Goal: Transaction & Acquisition: Purchase product/service

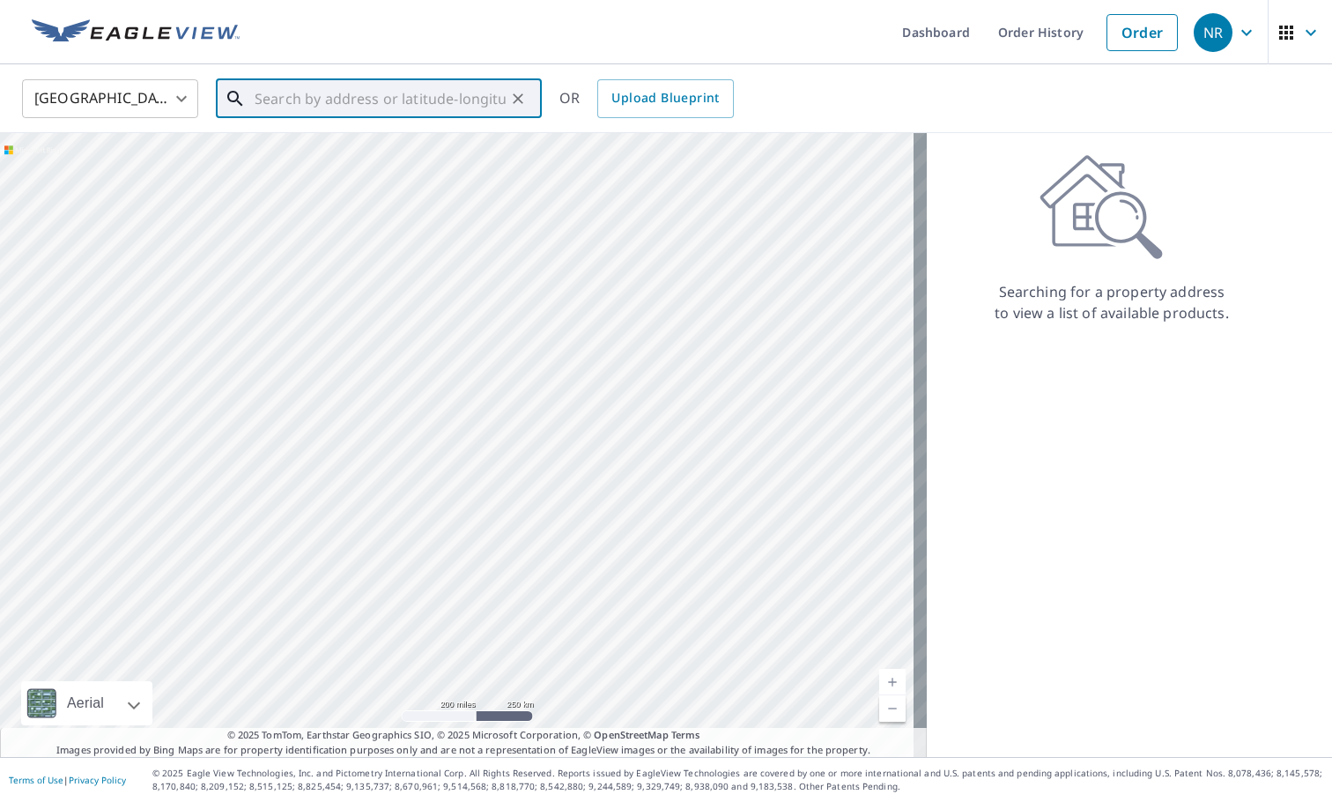
paste input "[STREET_ADDRESS]"
click at [287, 157] on span "[STREET_ADDRESS]" at bounding box center [389, 149] width 277 height 21
type input "[STREET_ADDRESS]"
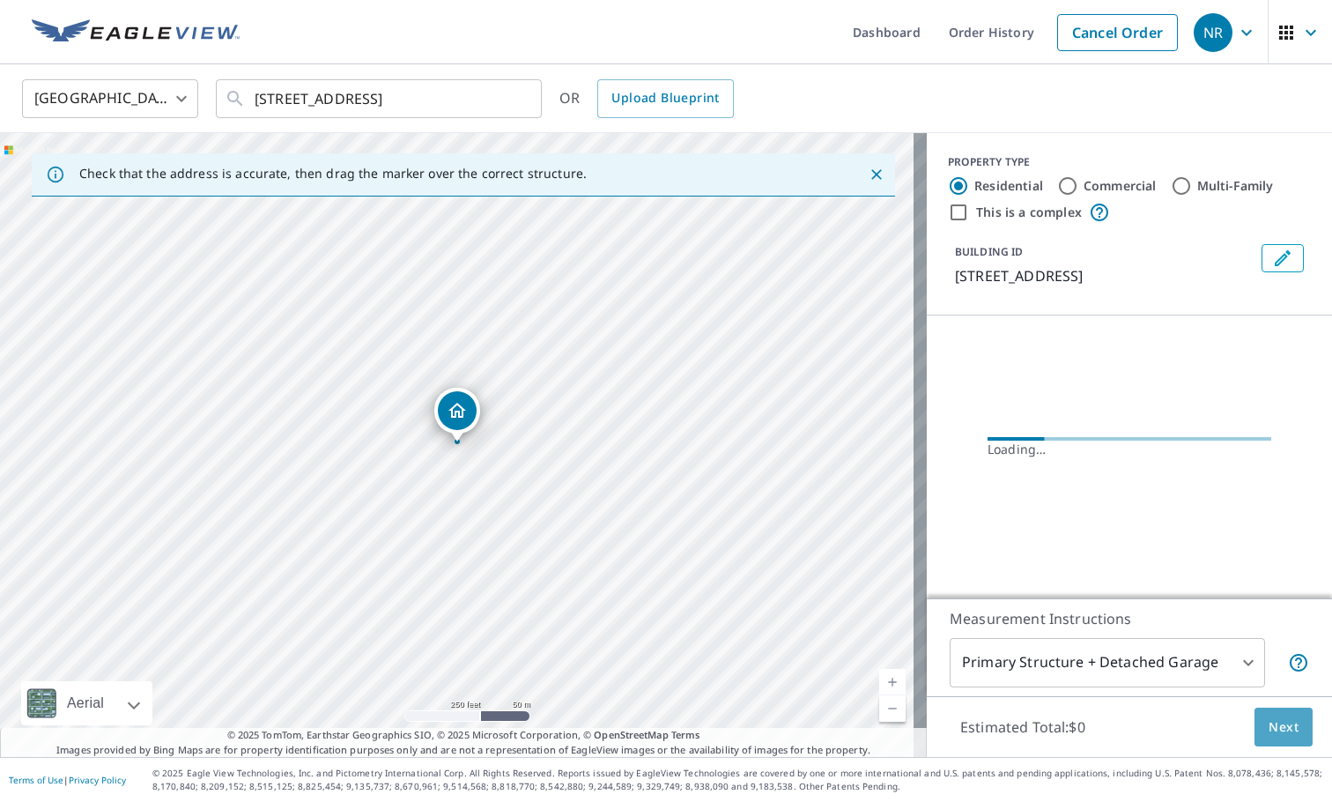
click at [1274, 720] on span "Next" at bounding box center [1283, 727] width 30 height 22
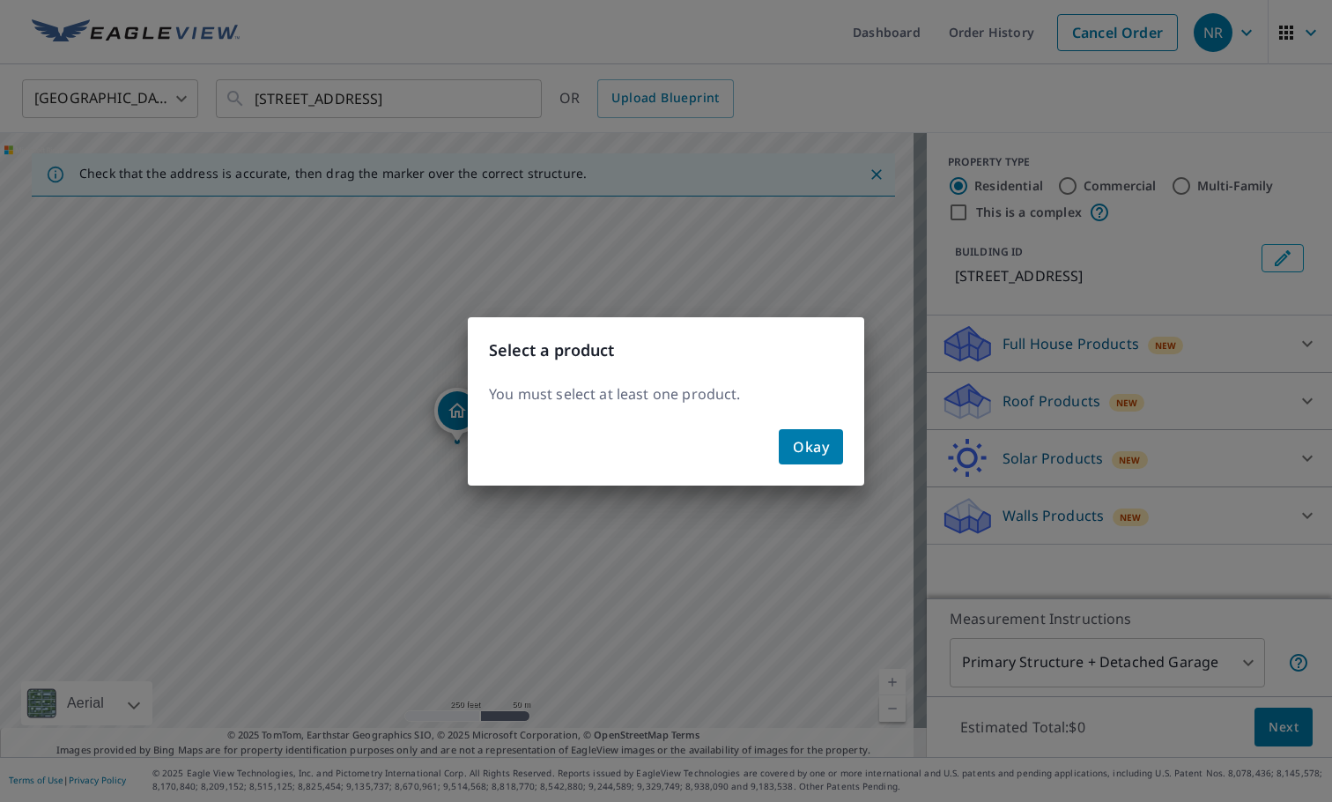
click at [1020, 407] on div "Select a product You must select at least one product. Okay" at bounding box center [666, 401] width 1332 height 802
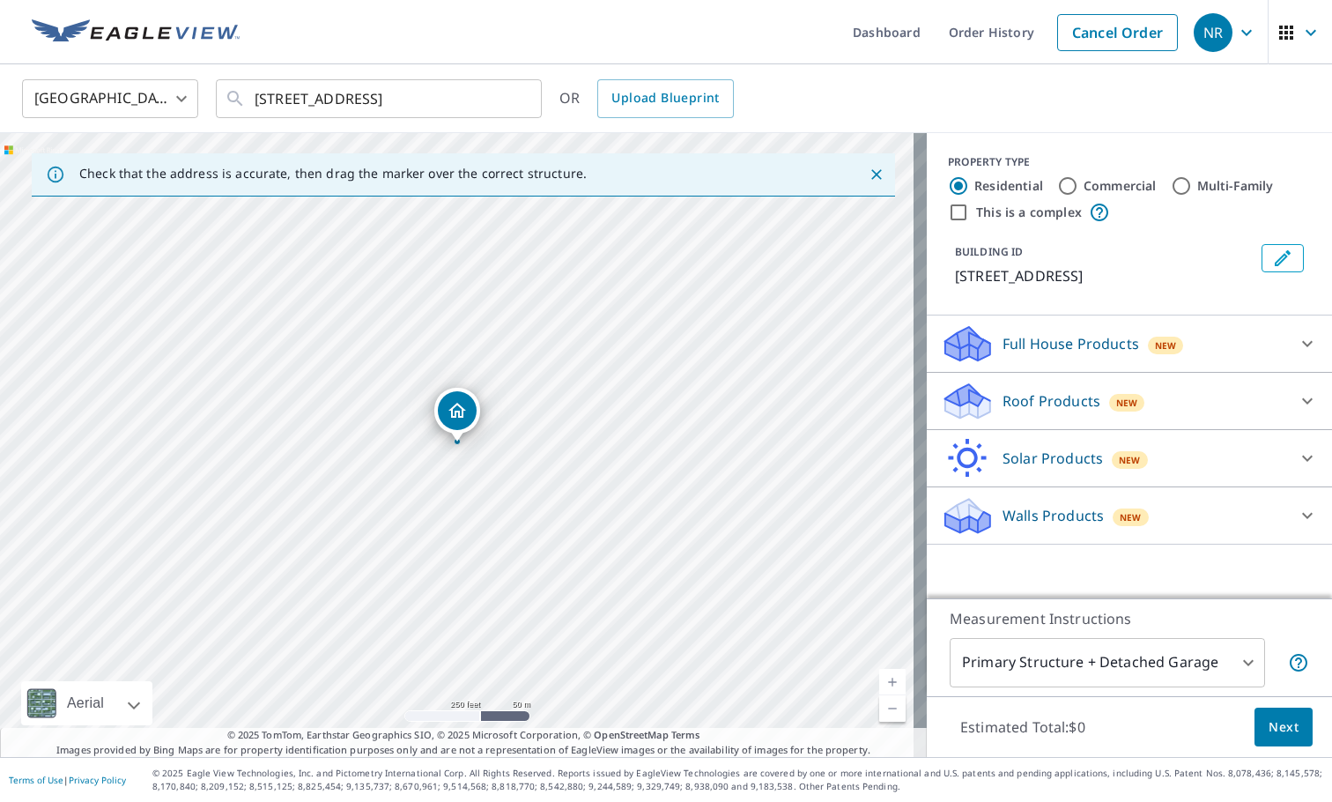
click at [1020, 406] on p "Roof Products" at bounding box center [1051, 400] width 98 height 21
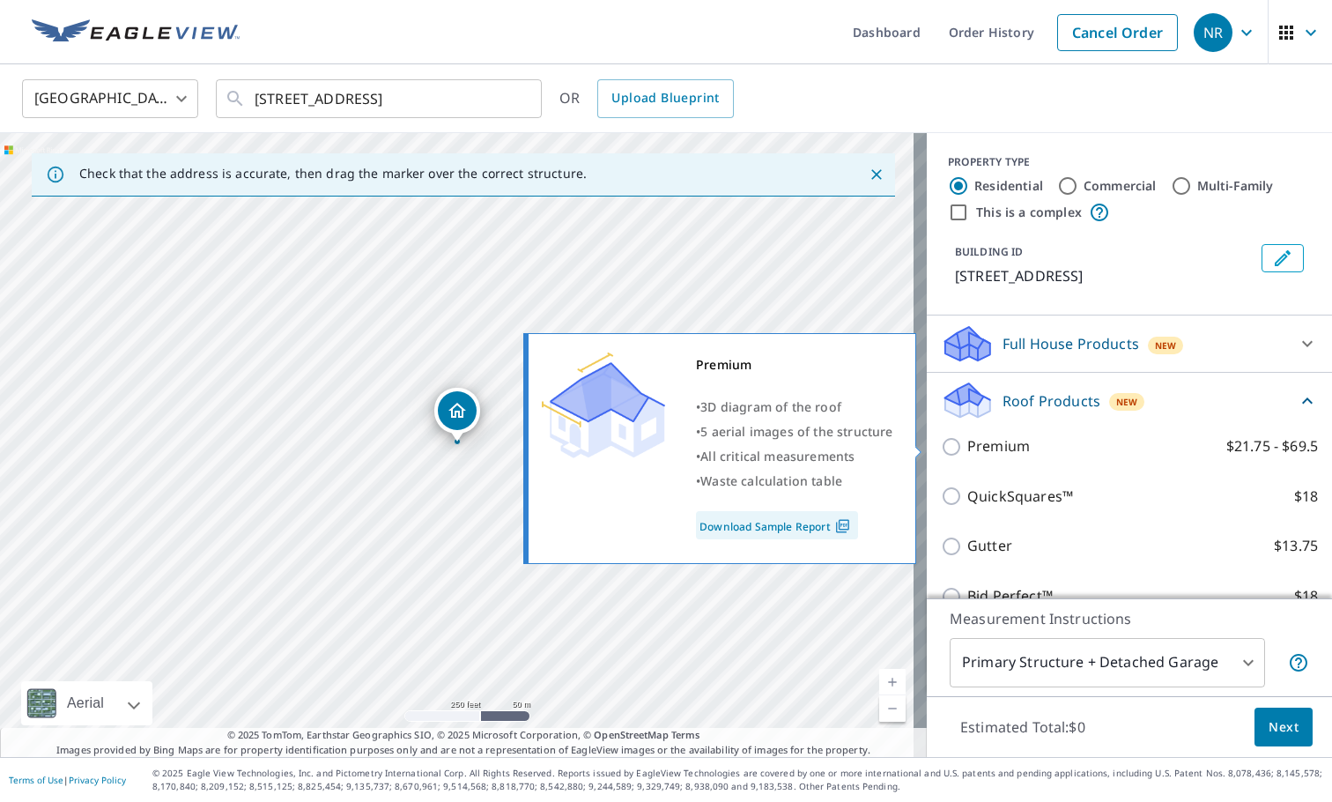
click at [944, 447] on input "Premium $21.75 - $69.5" at bounding box center [954, 446] width 26 height 21
checkbox input "true"
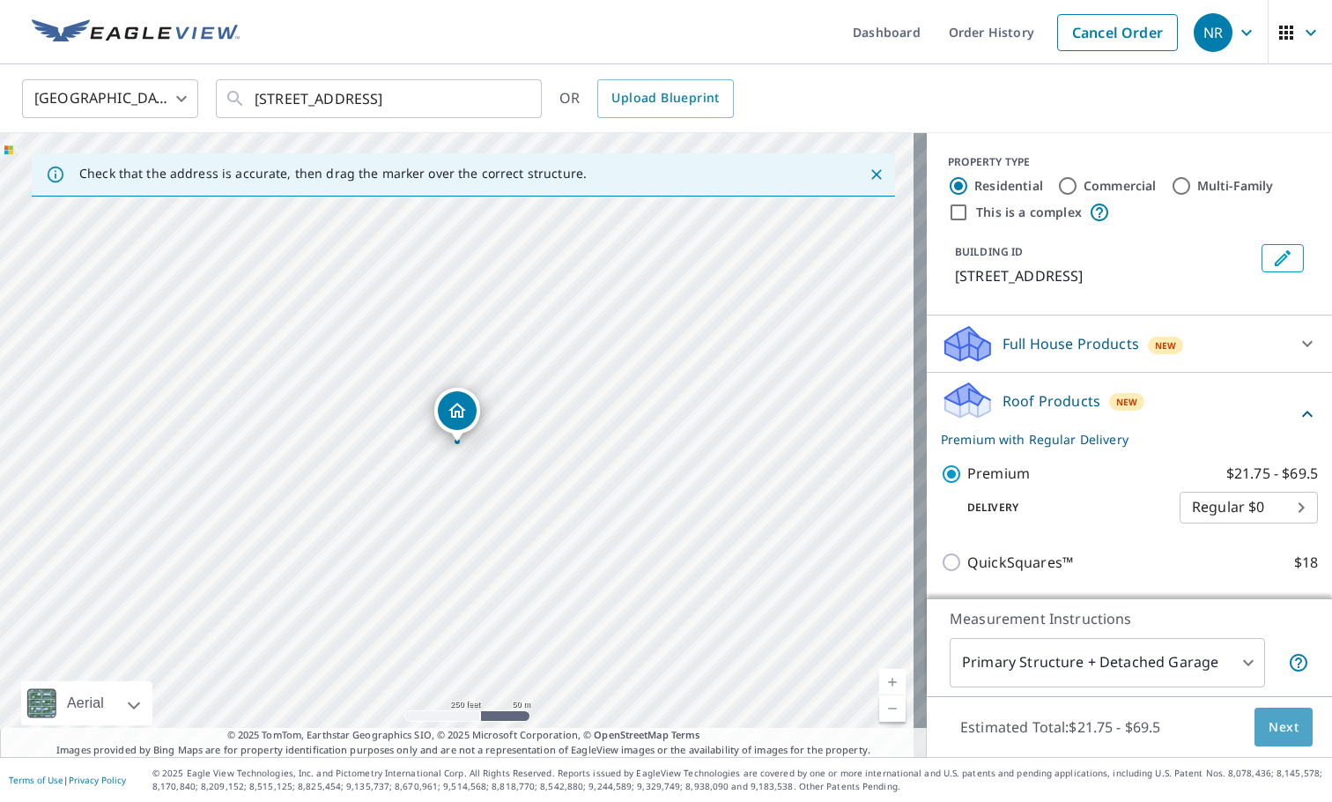
click at [1268, 724] on span "Next" at bounding box center [1283, 727] width 30 height 22
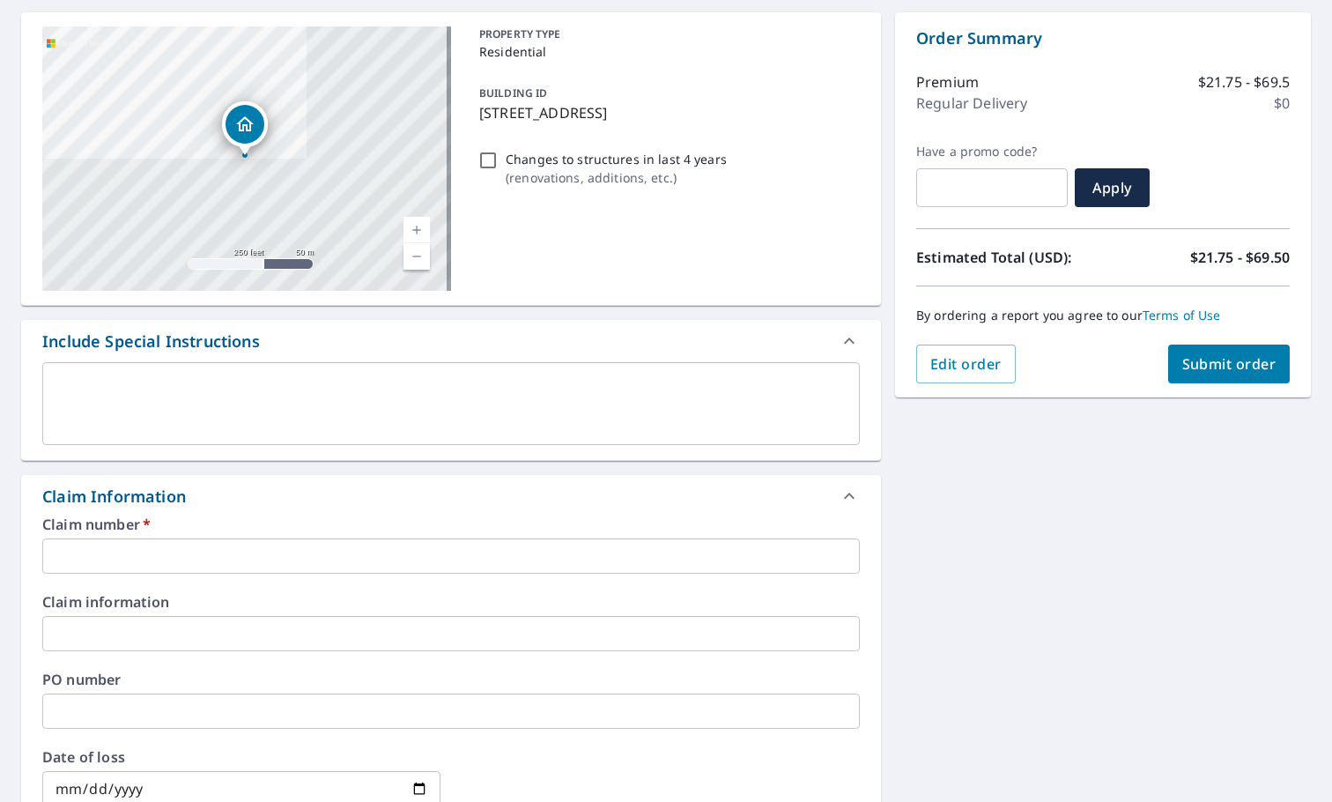
scroll to position [176, 0]
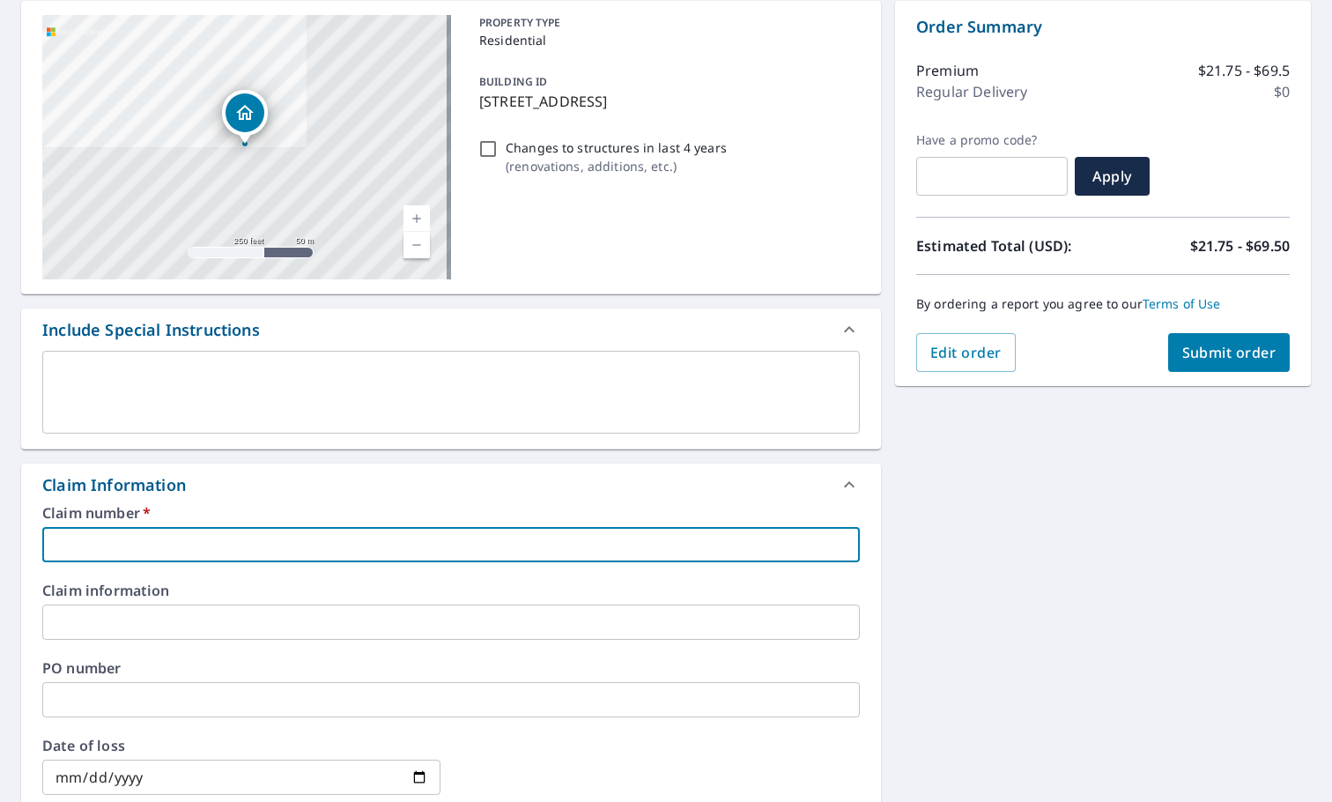
click at [94, 560] on input "text" at bounding box center [450, 544] width 817 height 35
type input "n"
checkbox input "true"
type input "nr"
checkbox input "true"
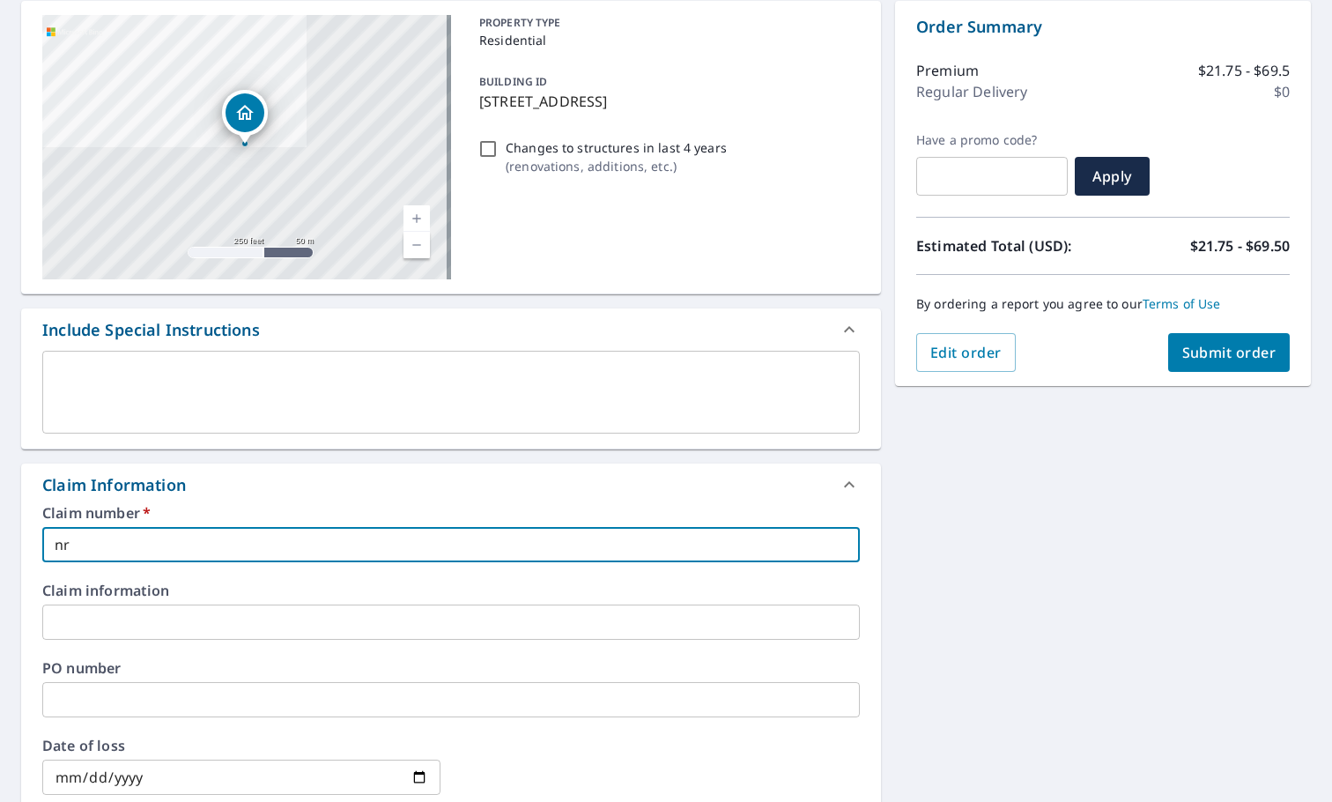
type input "nr="
checkbox input "true"
type input "nr=="
checkbox input "true"
type input "nr==="
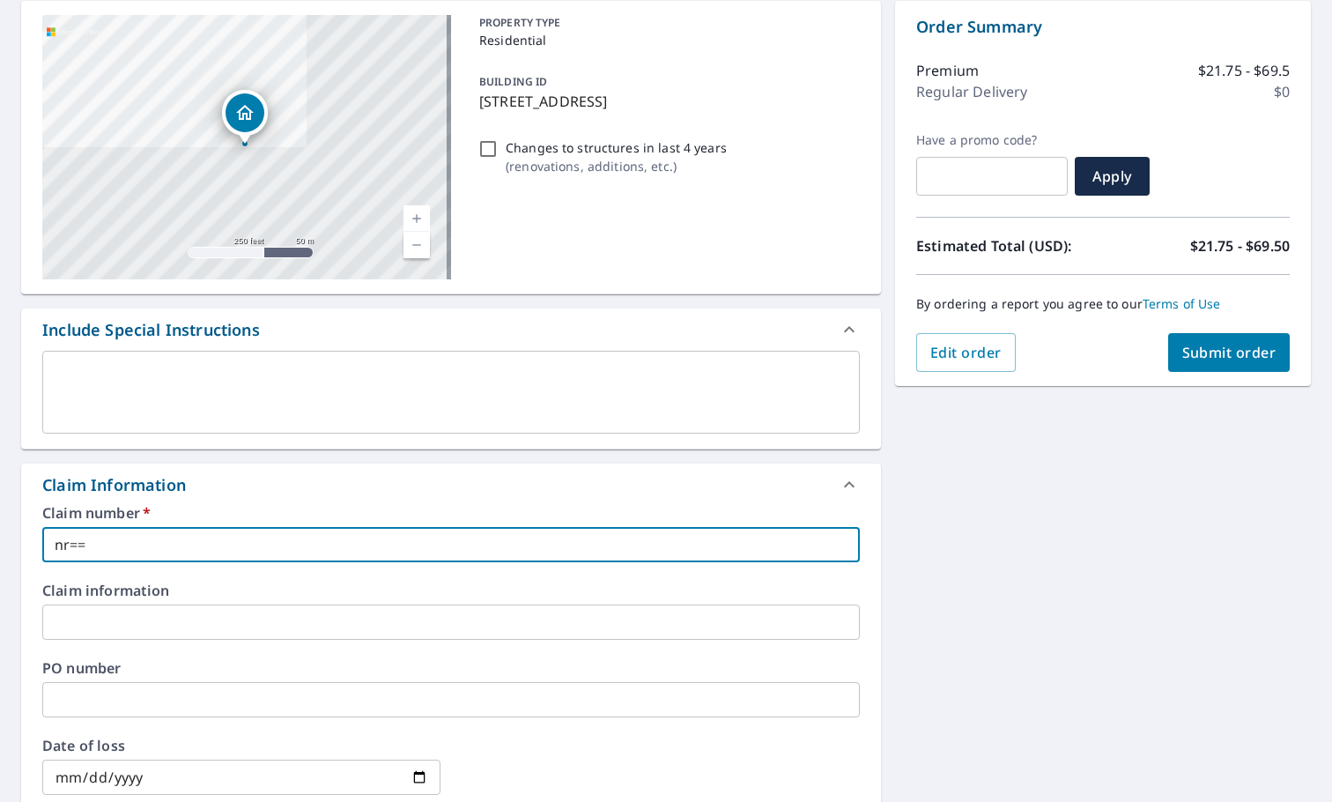
checkbox input "true"
type input "nr===j"
checkbox input "true"
type input "nr===jr"
checkbox input "true"
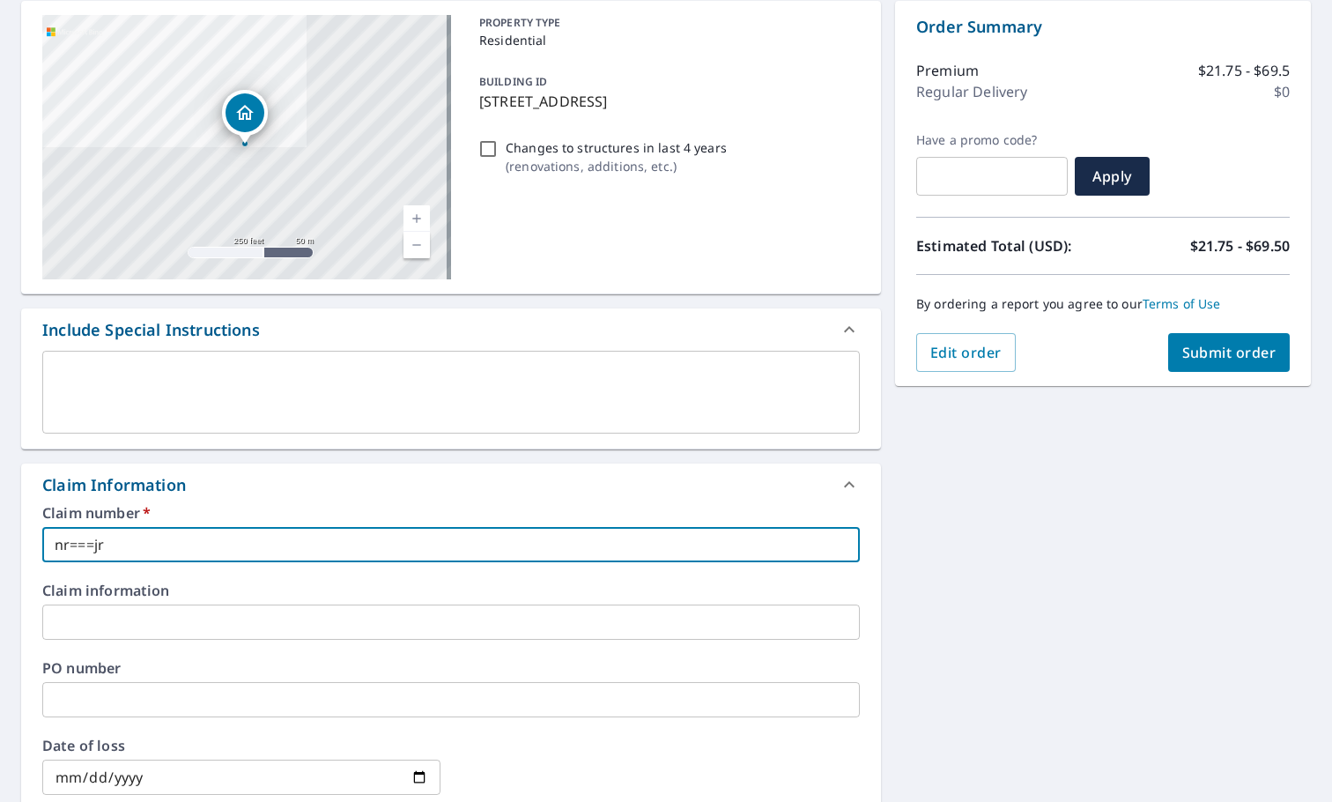
type input "nr===jrd"
checkbox input "true"
type input "nr===jrd="
checkbox input "true"
type input "nr===jrd==="
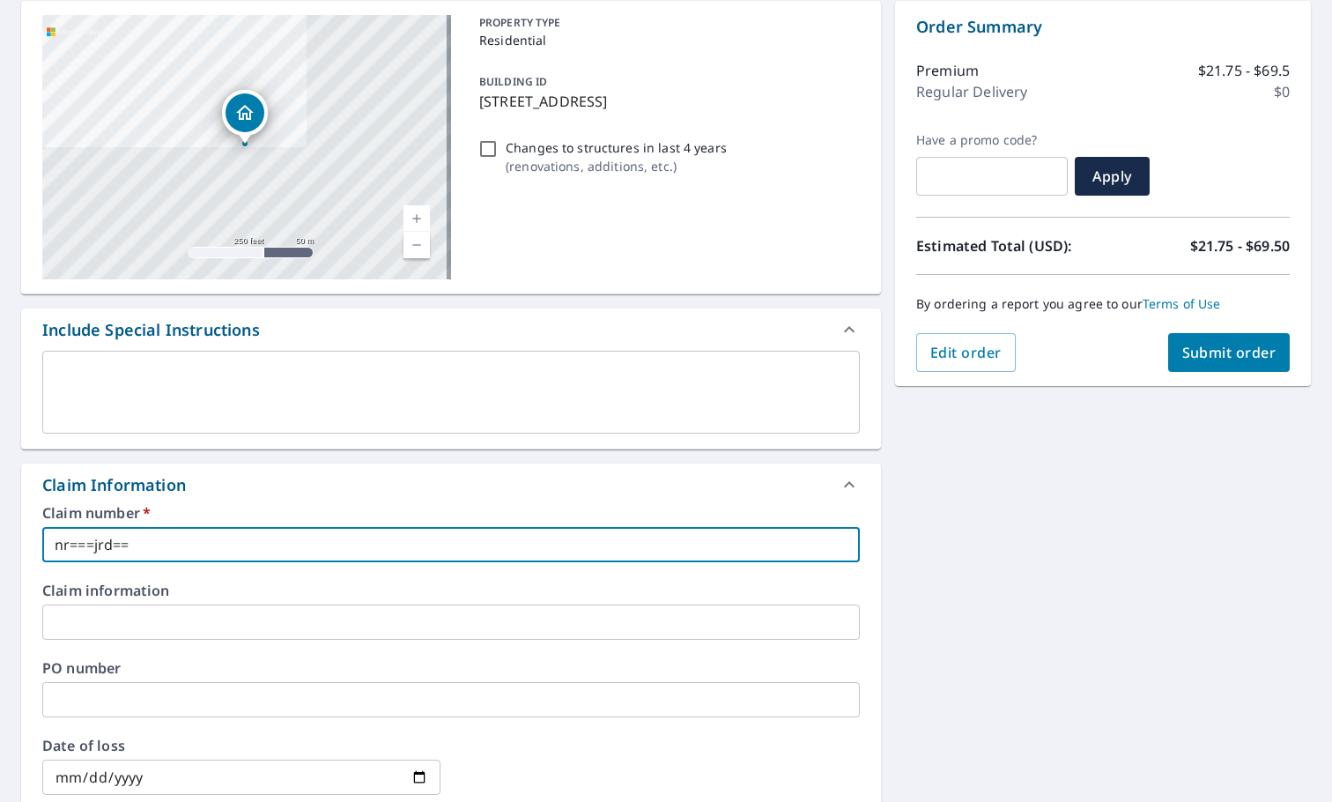
checkbox input "true"
type input "nr===jrd===="
checkbox input "true"
type input "nr===jrd====="
checkbox input "true"
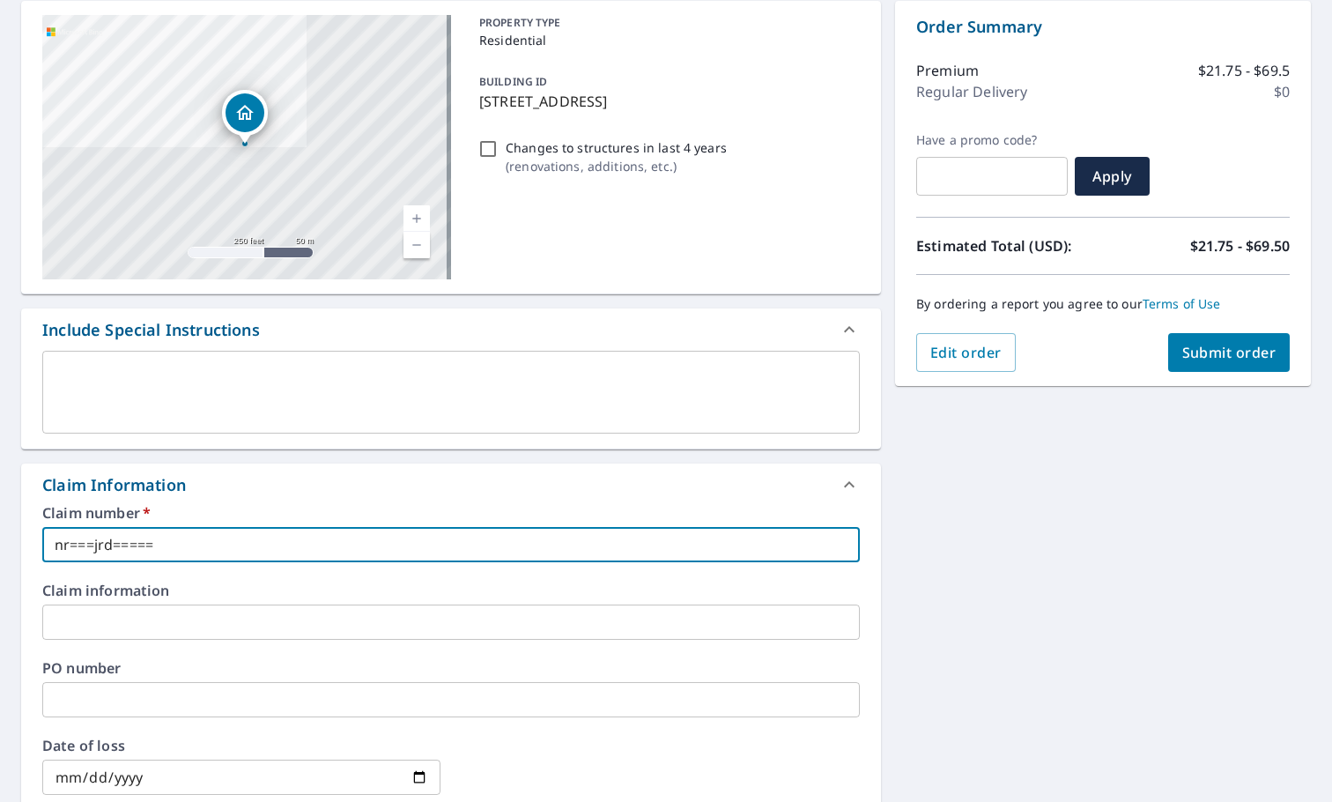
type input "nr===jrd======"
checkbox input "true"
type input "nr===jrd====="
checkbox input "true"
type input "nr===jrd==="
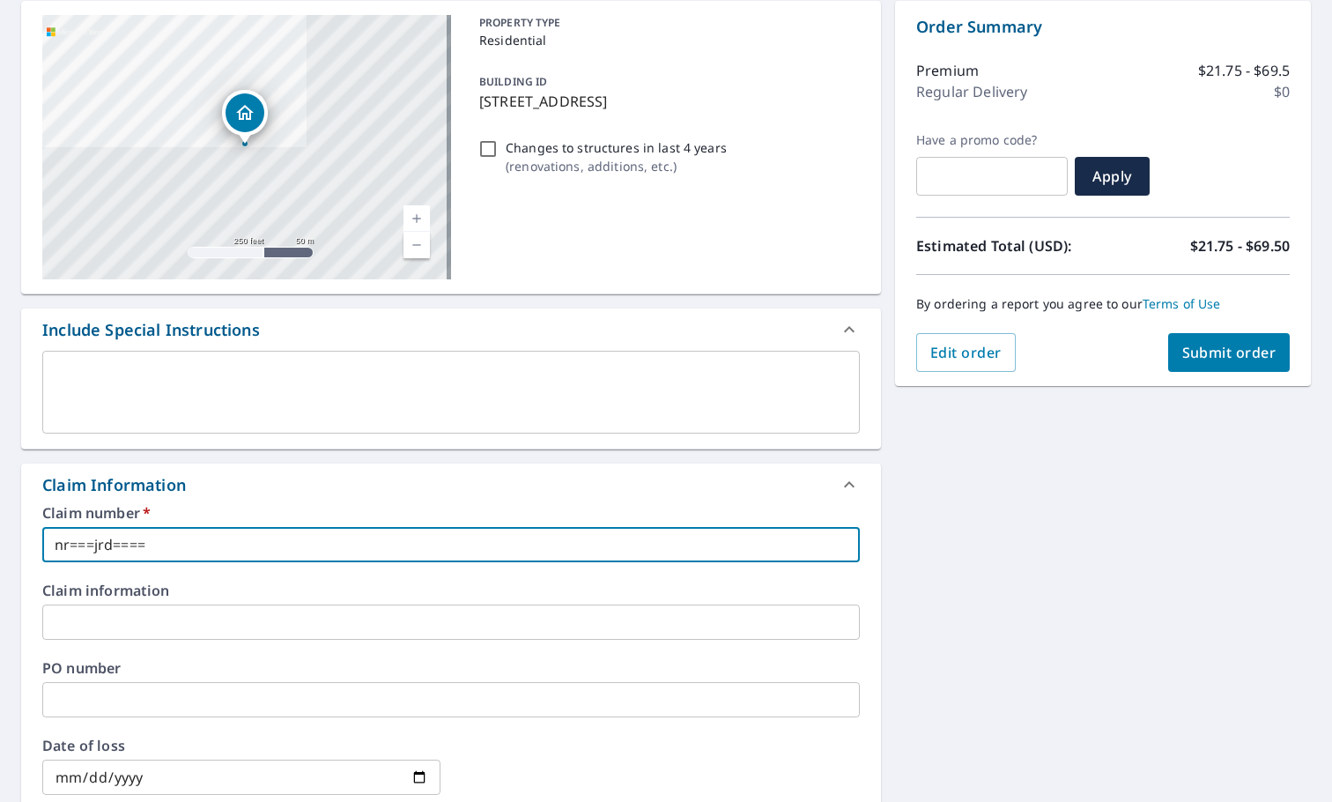
checkbox input "true"
type input "nr===jrd=="
checkbox input "true"
type input "nr===jrd="
checkbox input "true"
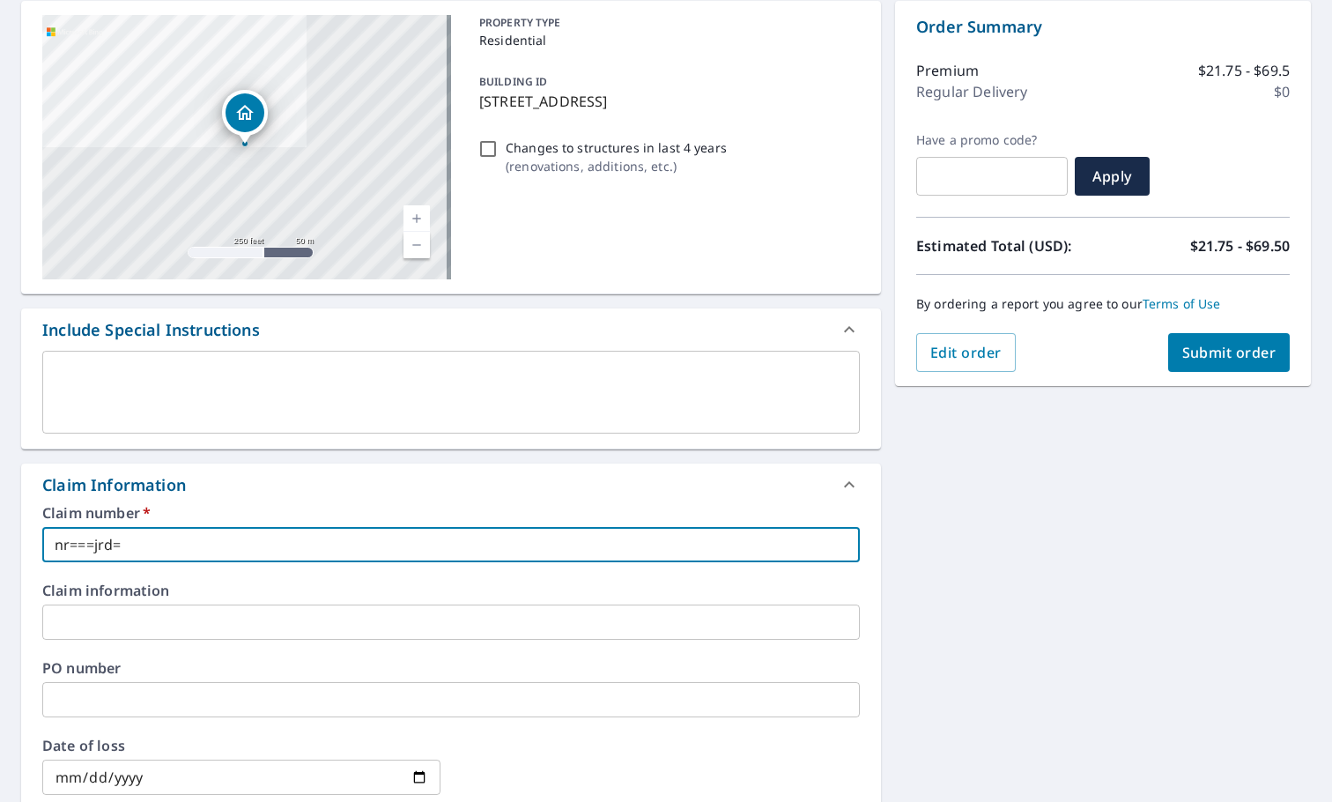
type input "nr===jrd"
checkbox input "true"
type input "nr===jr"
checkbox input "true"
type input "nr===j"
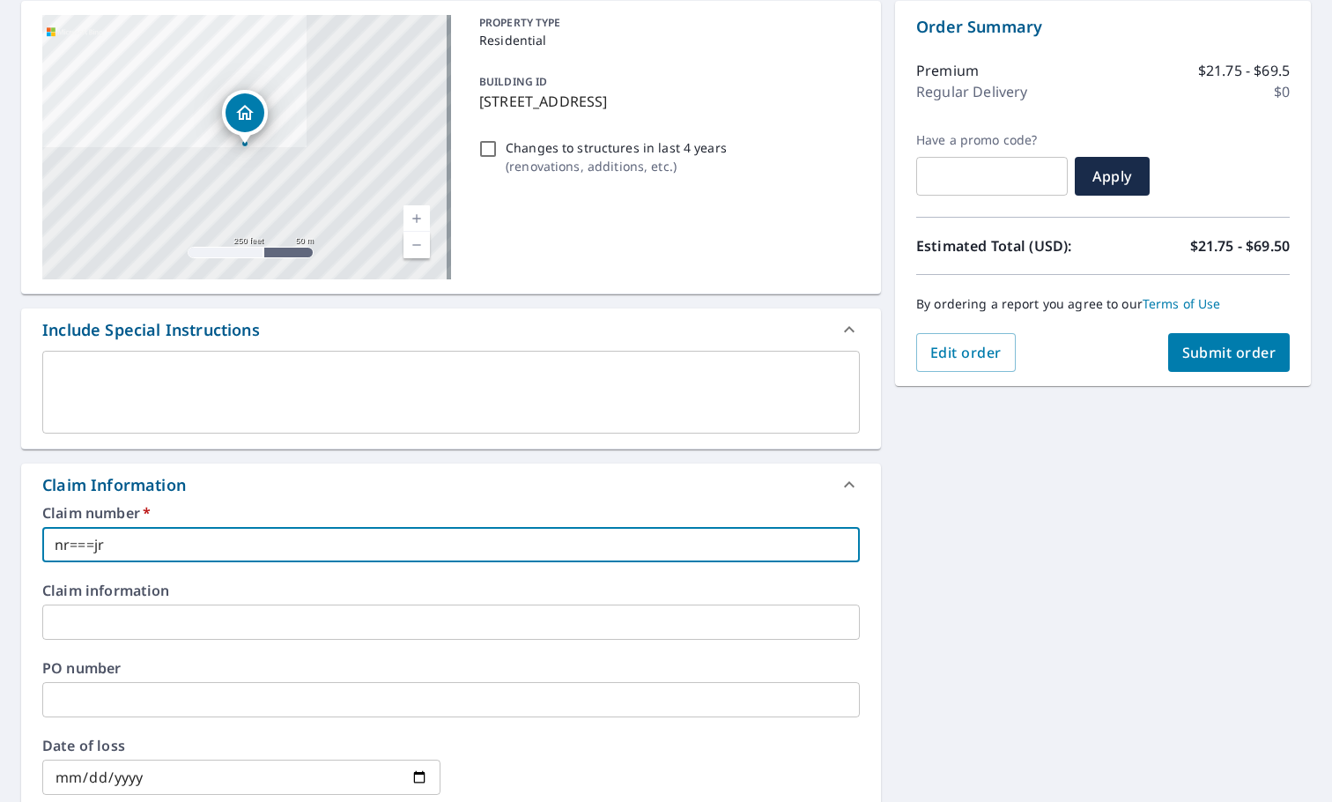
checkbox input "true"
type input "nr==="
checkbox input "true"
type input "nr=="
checkbox input "true"
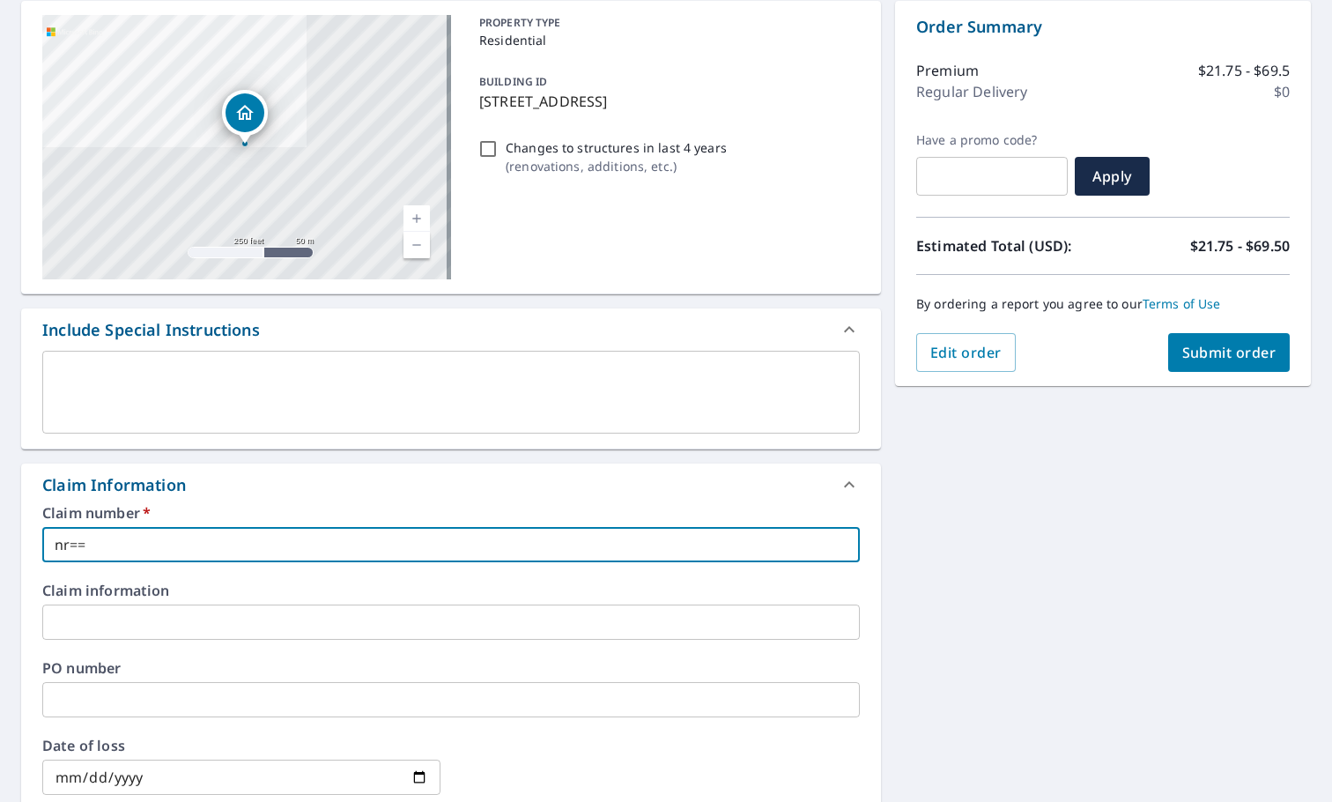
type input "nr="
checkbox input "true"
type input "nr"
checkbox input "true"
type input "n"
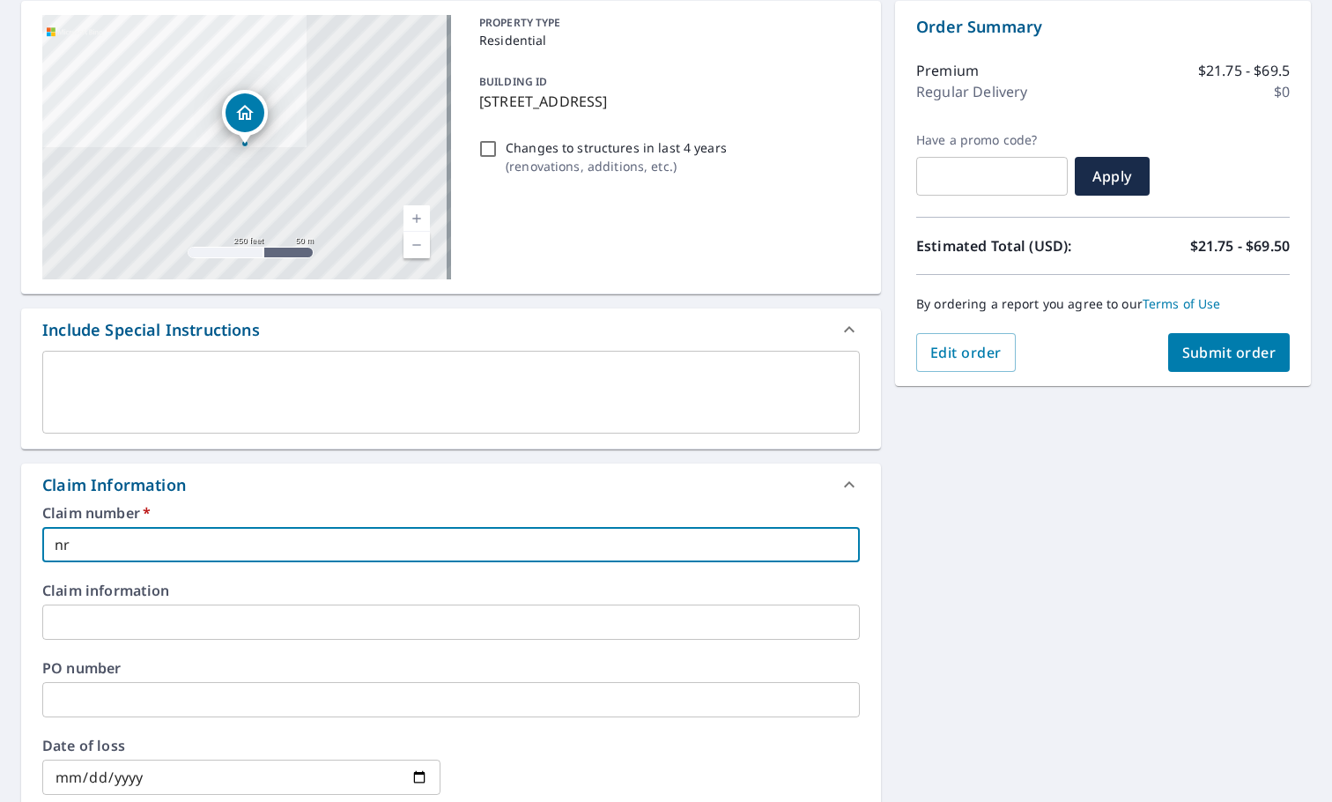
checkbox input "true"
type input "j"
checkbox input "true"
type input "jr"
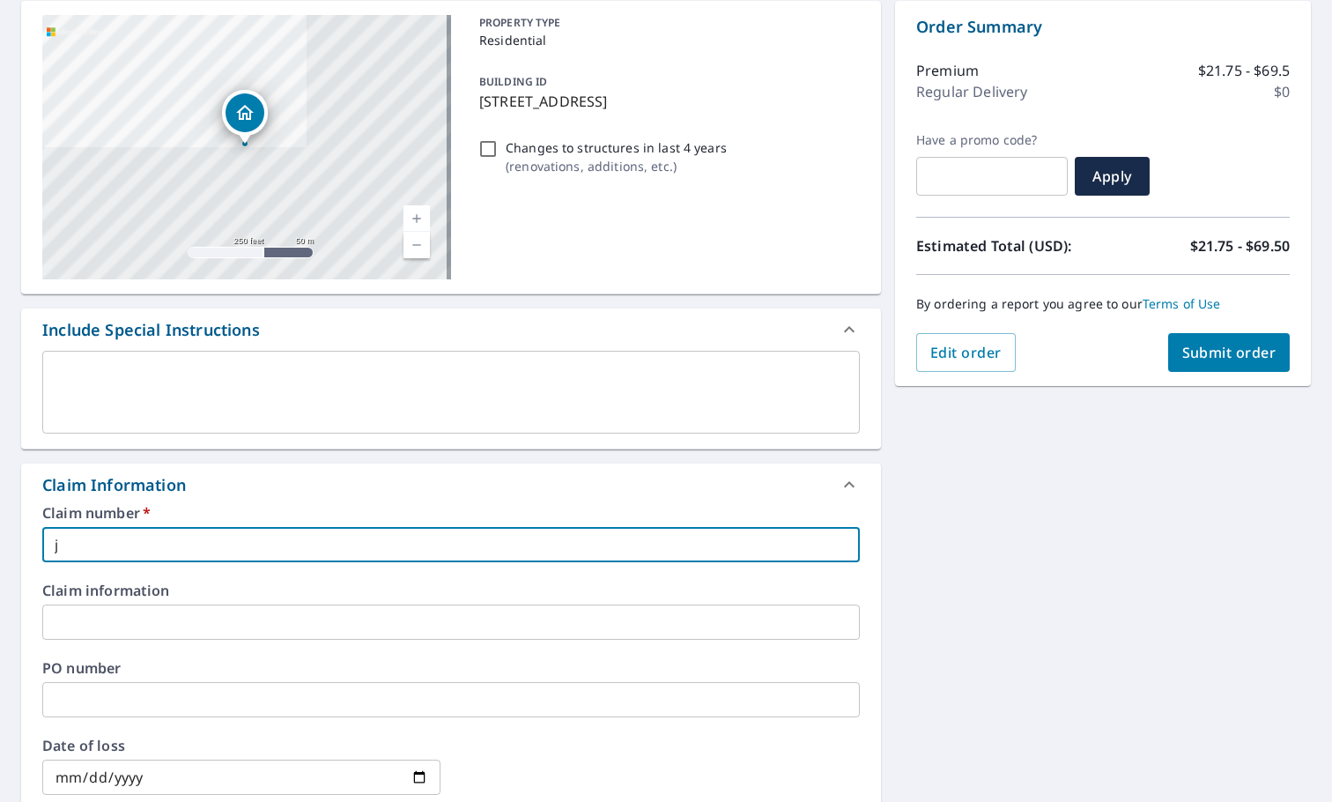
checkbox input "true"
type input "jrd"
checkbox input "true"
type input "jrd"
click at [131, 710] on input "text" at bounding box center [450, 699] width 817 height 35
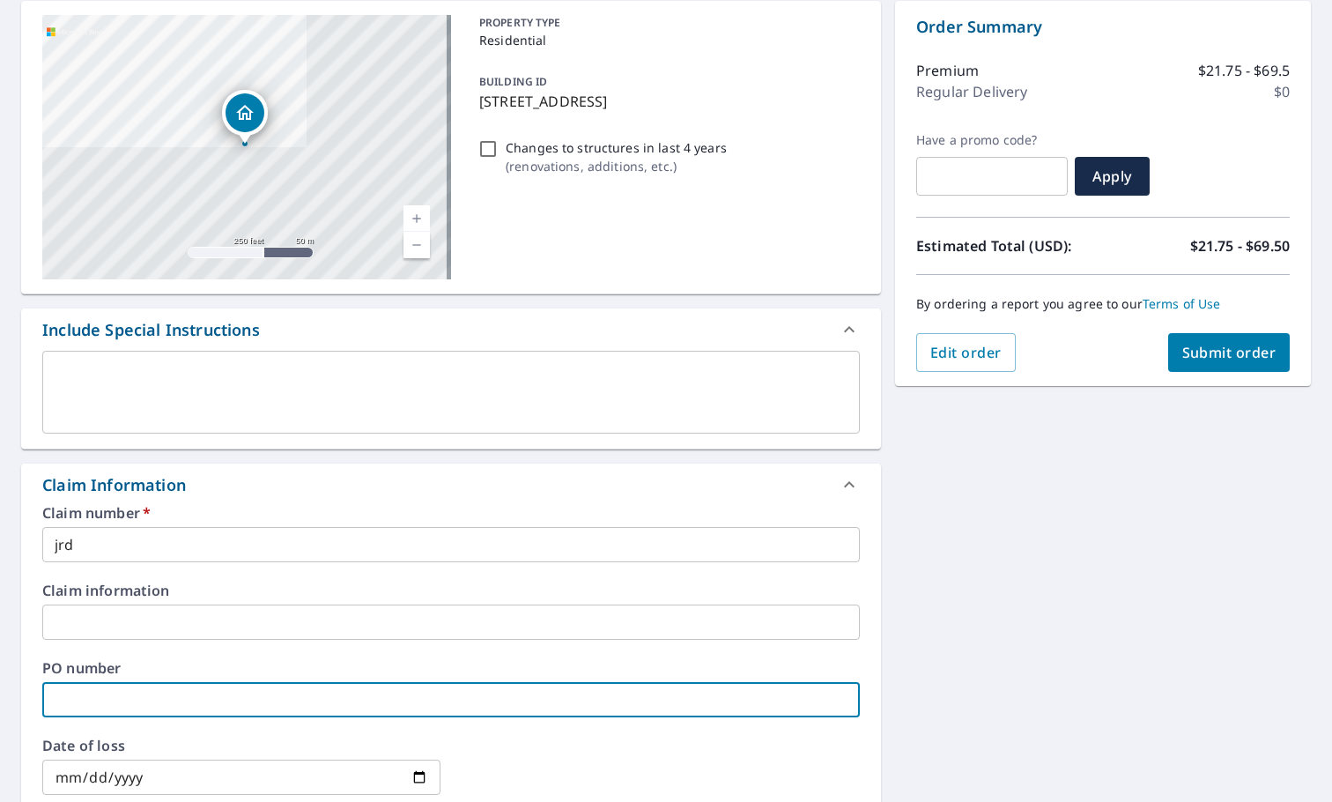
type input "j"
checkbox input "true"
type input "jr"
checkbox input "true"
type input "jrd"
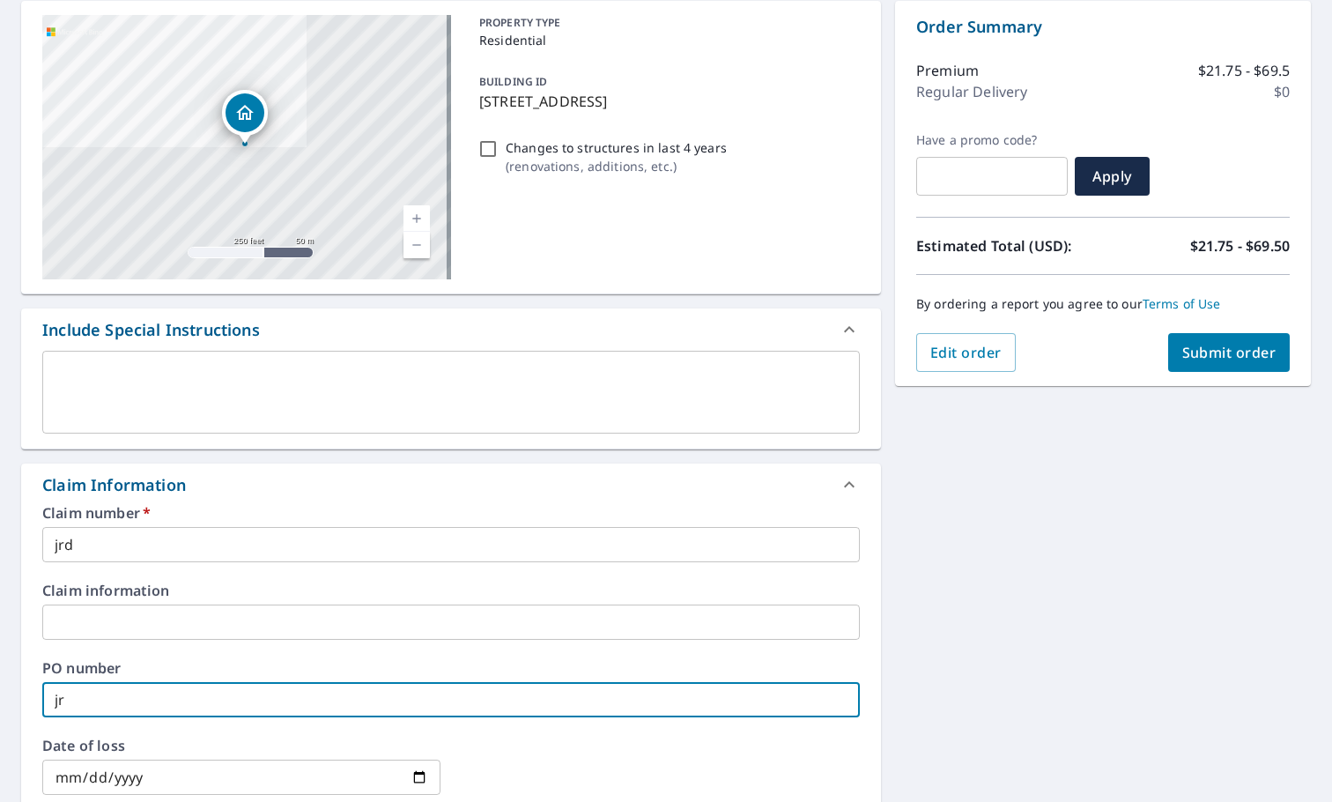
checkbox input "true"
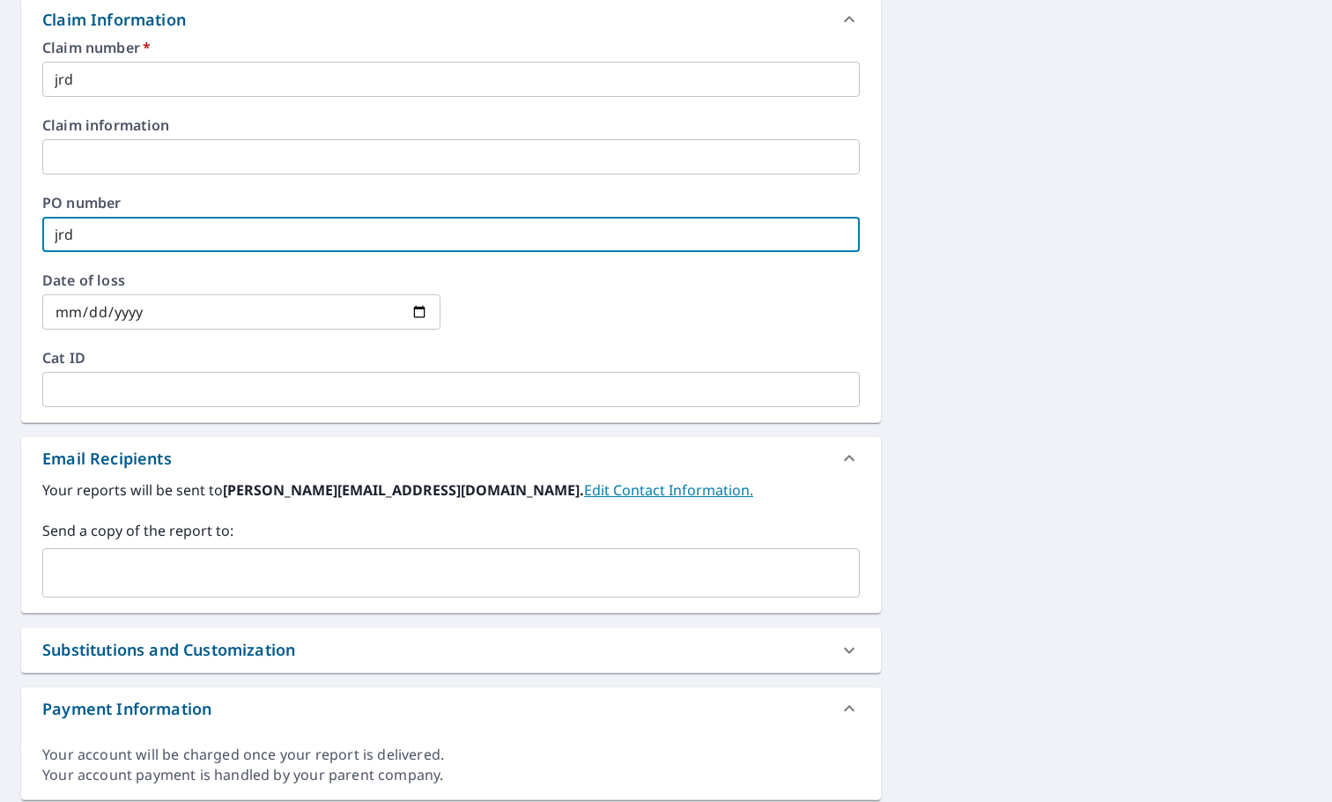
scroll to position [522, 0]
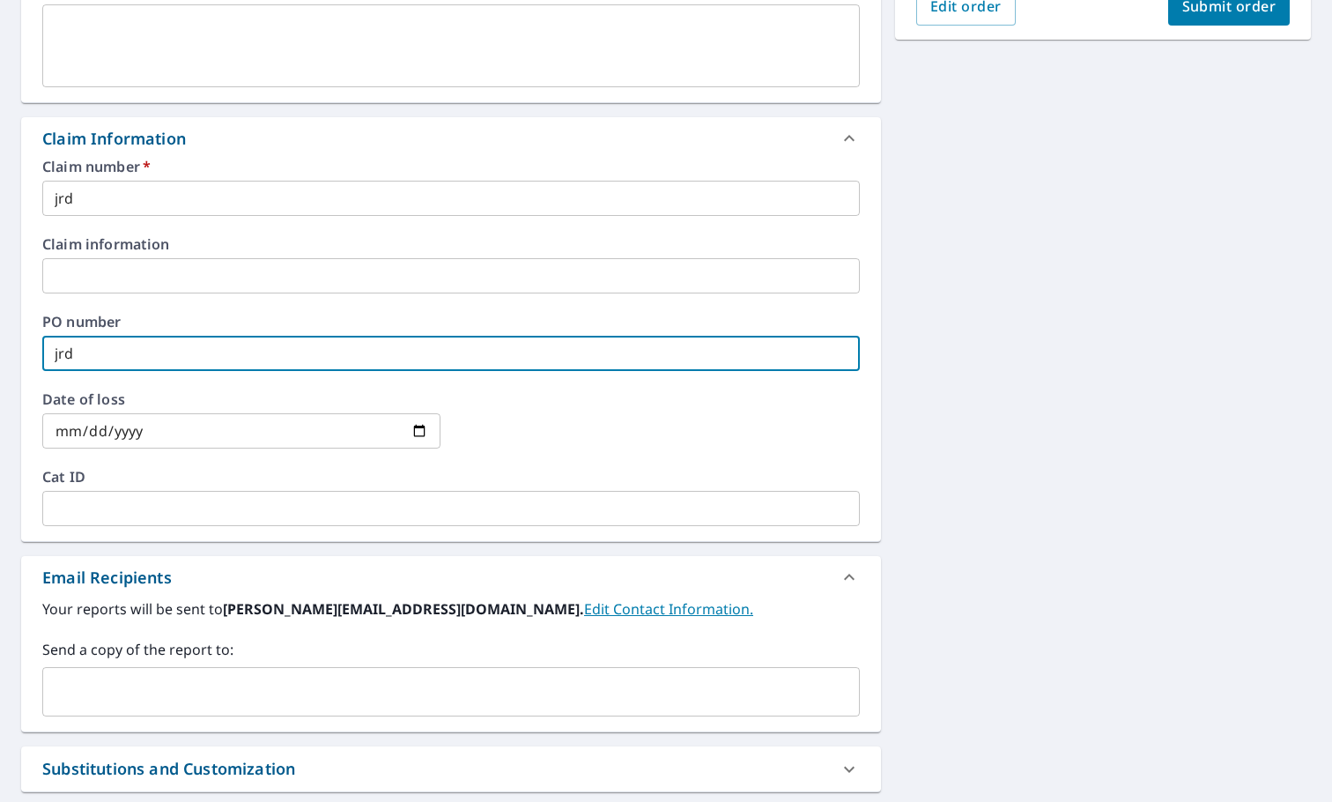
type input "jrd"
drag, startPoint x: 101, startPoint y: 684, endPoint x: 192, endPoint y: 653, distance: 96.1
click at [101, 684] on input "text" at bounding box center [437, 691] width 775 height 33
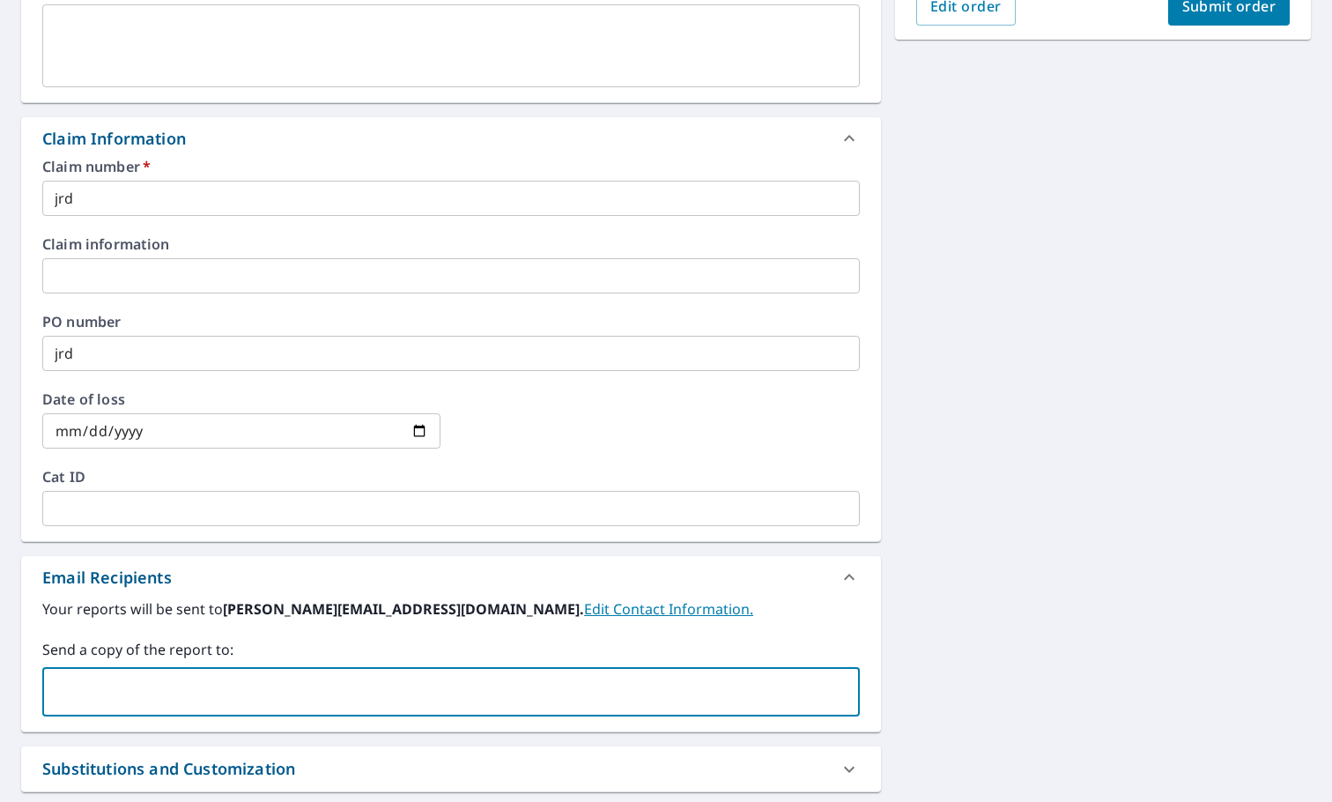
click at [267, 611] on b "[PERSON_NAME][EMAIL_ADDRESS][DOMAIN_NAME]." at bounding box center [403, 608] width 361 height 19
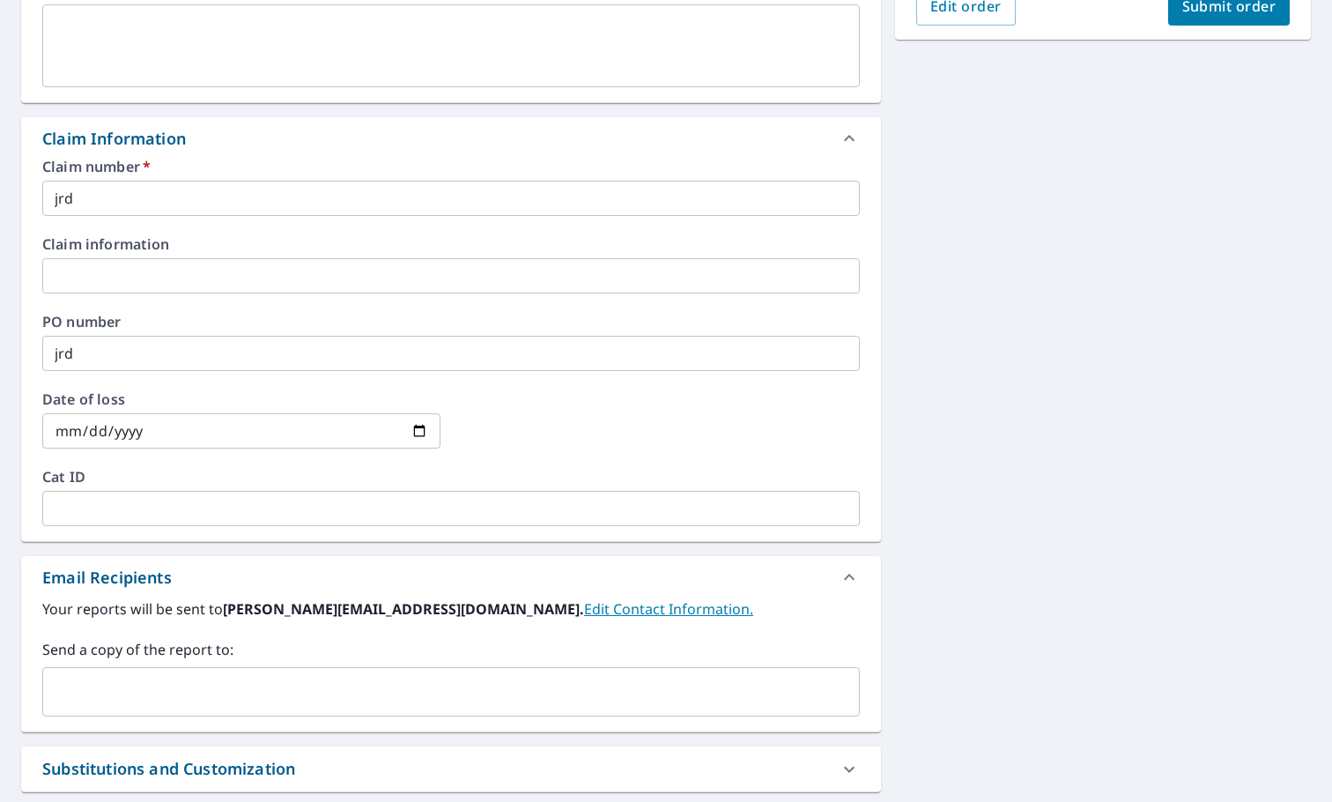
click at [109, 692] on input "text" at bounding box center [437, 691] width 775 height 33
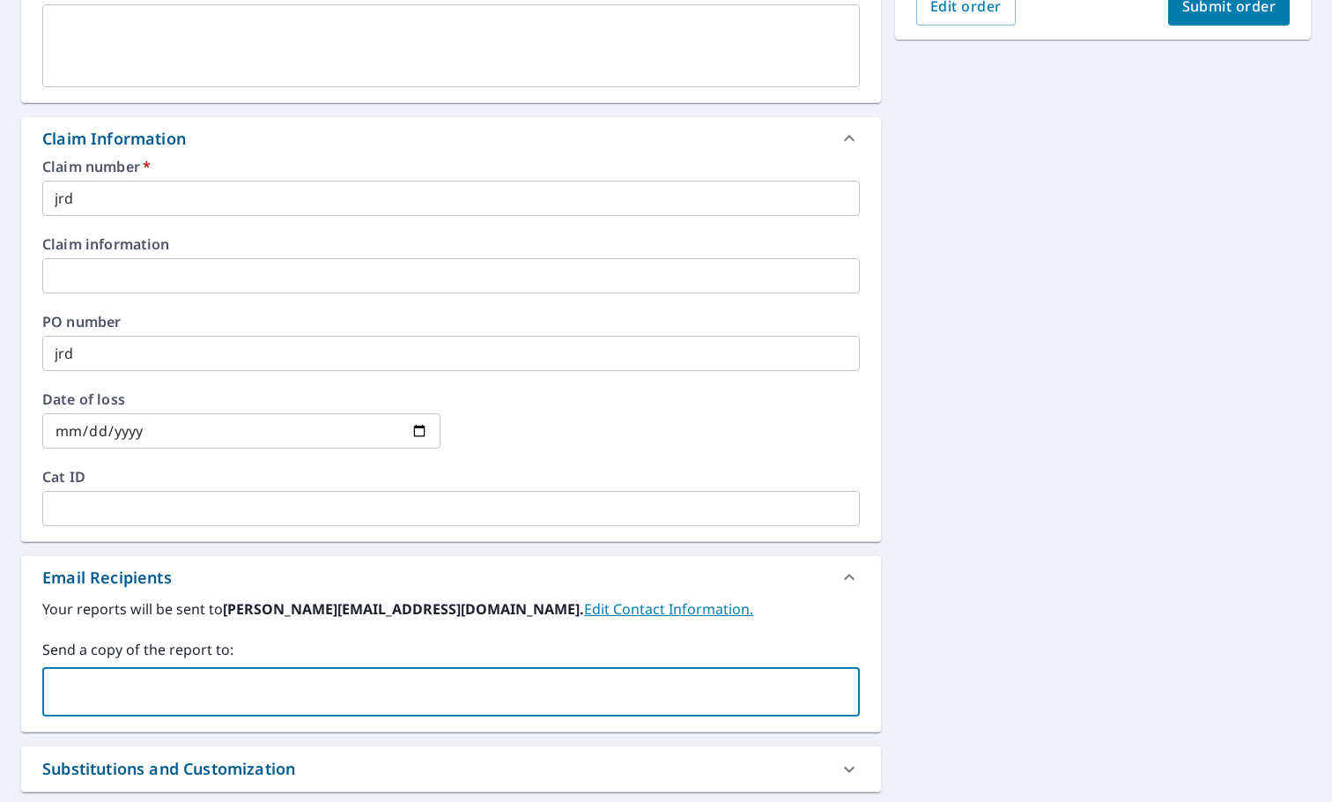
type input "[EMAIL_ADDRESS][DOMAIN_NAME]"
click at [241, 693] on input "[EMAIL_ADDRESS][DOMAIN_NAME]" at bounding box center [437, 691] width 775 height 33
checkbox input "true"
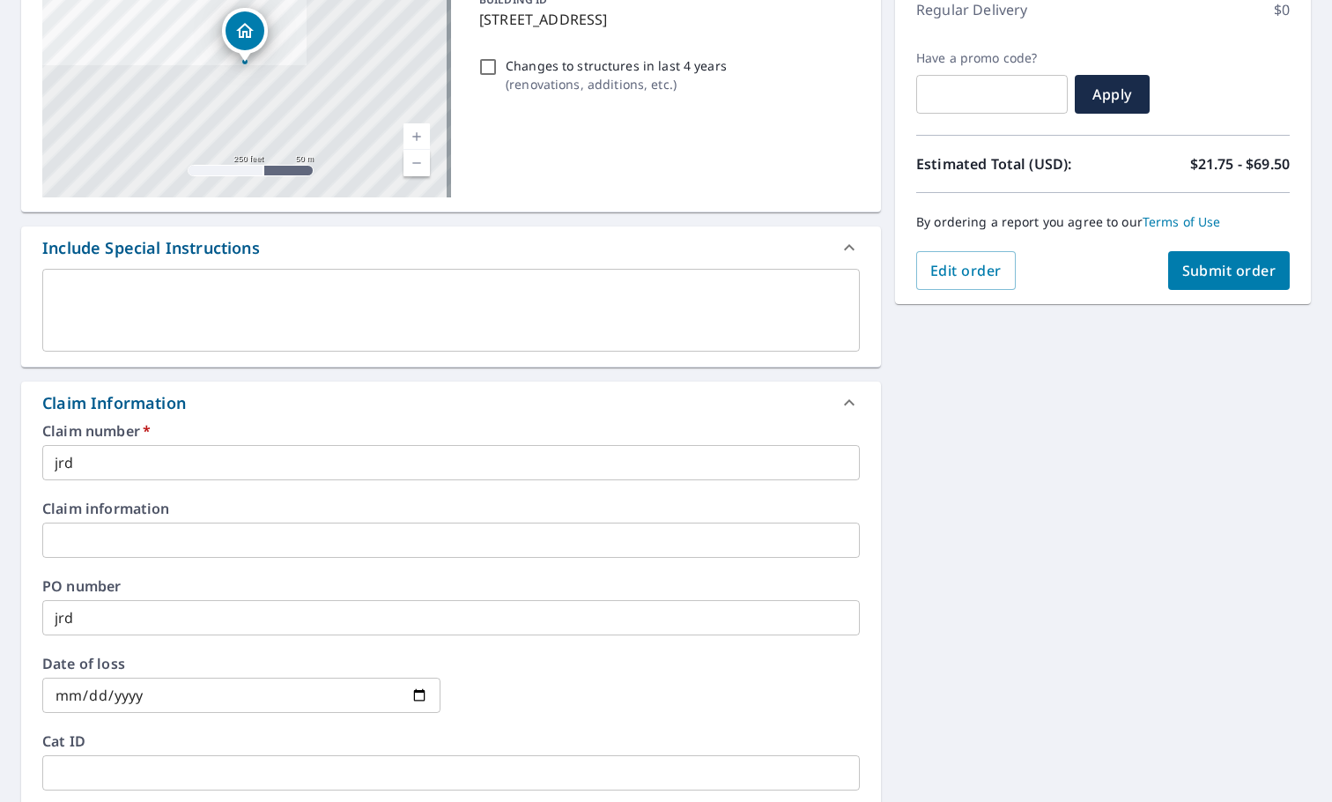
type input "[EMAIL_ADDRESS][DOMAIN_NAME]"
click at [1211, 276] on span "Submit order" at bounding box center [1229, 270] width 94 height 19
checkbox input "true"
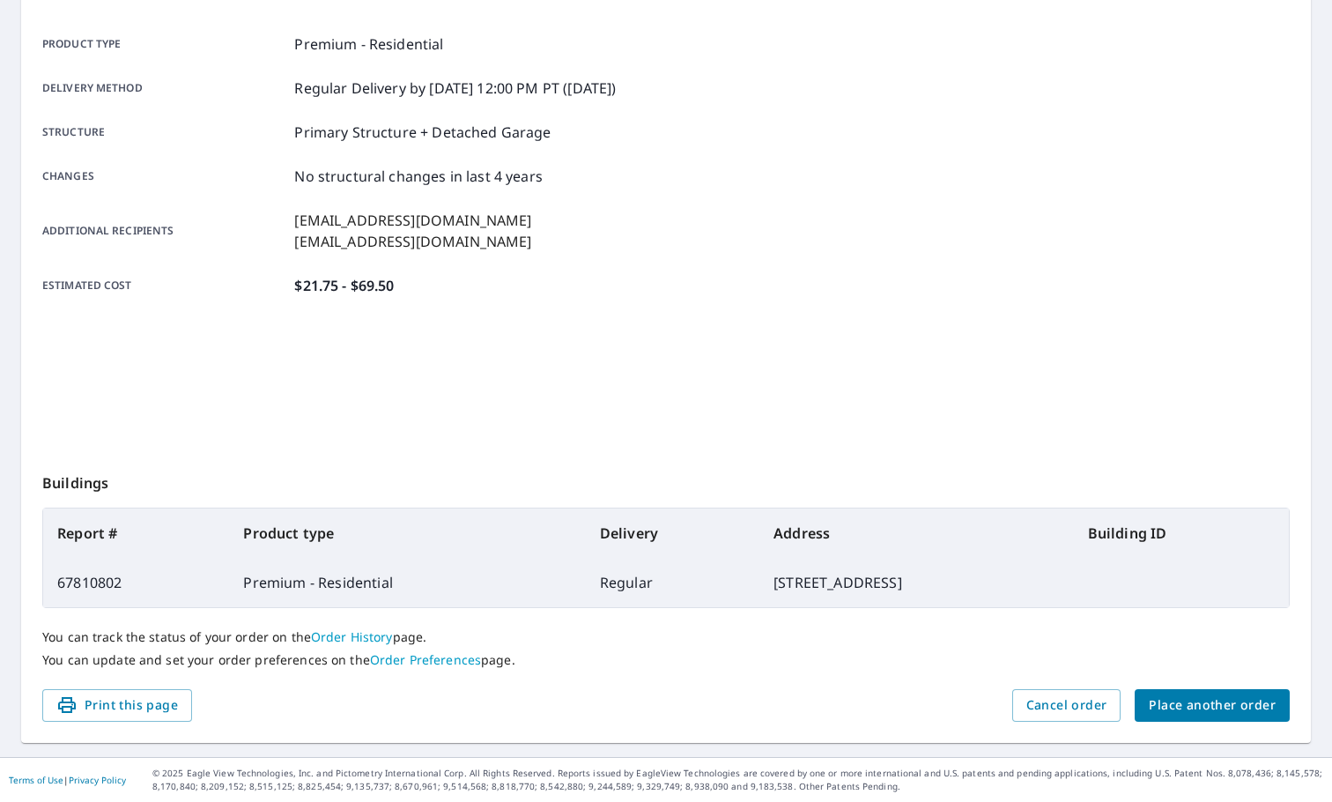
scroll to position [235, 0]
